Goal: Information Seeking & Learning: Learn about a topic

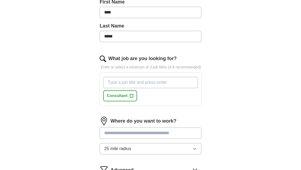
scroll to position [161, 0]
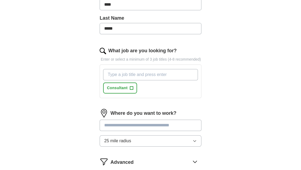
click at [170, 75] on input "What job are you looking for?" at bounding box center [150, 74] width 95 height 11
type input "quant research"
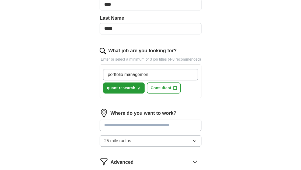
type input "portfolio management"
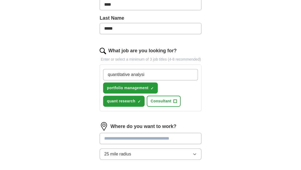
type input "quantitative analysis"
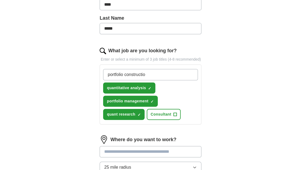
type input "portfolio construction"
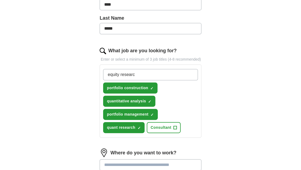
type input "equity research"
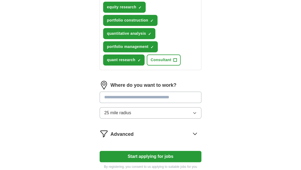
scroll to position [188, 0]
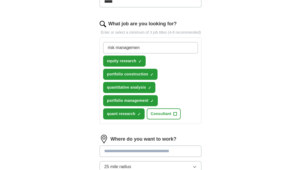
type input "risk management"
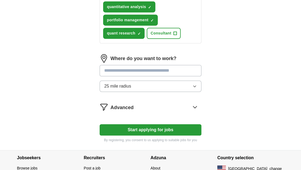
scroll to position [269, 0]
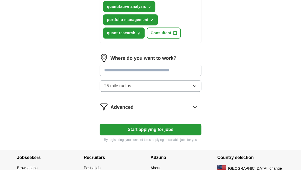
click at [171, 65] on input at bounding box center [150, 70] width 102 height 11
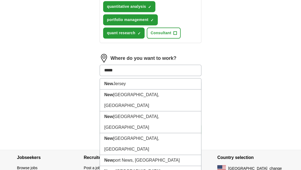
type input "******"
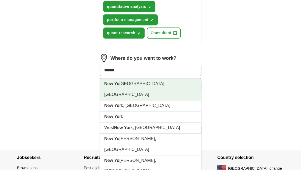
click at [137, 83] on li "[GEOGRAPHIC_DATA], [GEOGRAPHIC_DATA]" at bounding box center [150, 89] width 101 height 22
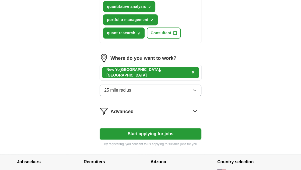
click at [188, 86] on button "25 mile radius" at bounding box center [150, 89] width 102 height 11
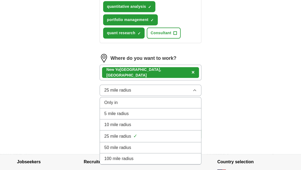
click at [128, 155] on span "100 mile radius" at bounding box center [118, 158] width 29 height 6
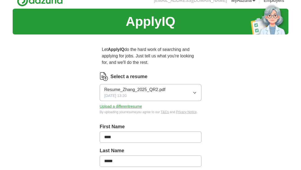
scroll to position [0, 0]
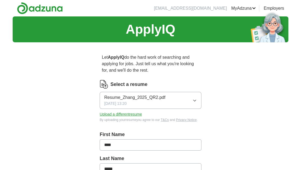
click at [210, 10] on li "[EMAIL_ADDRESS][DOMAIN_NAME]" at bounding box center [190, 8] width 73 height 6
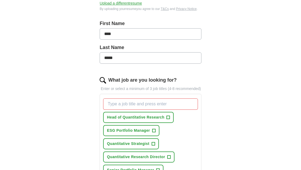
scroll to position [81, 0]
